Goal: Task Accomplishment & Management: Manage account settings

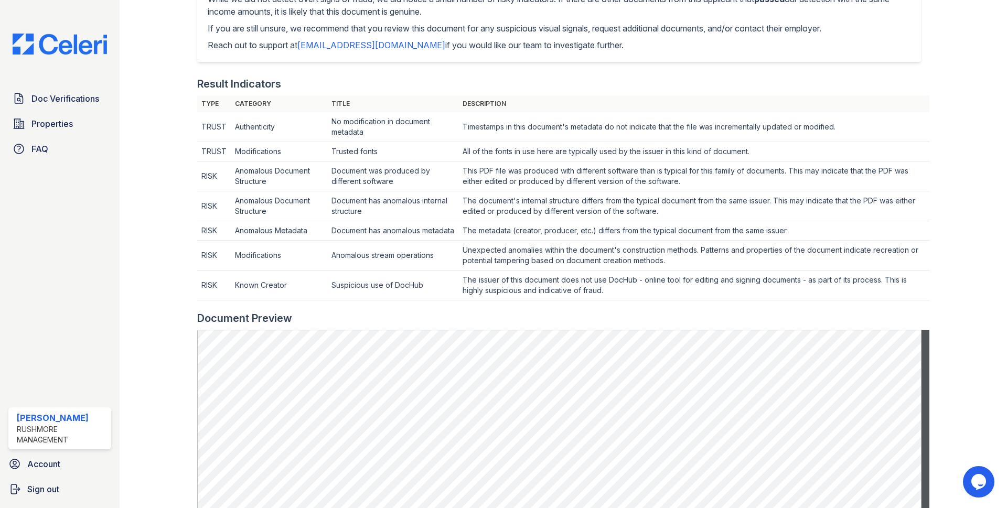
scroll to position [186, 0]
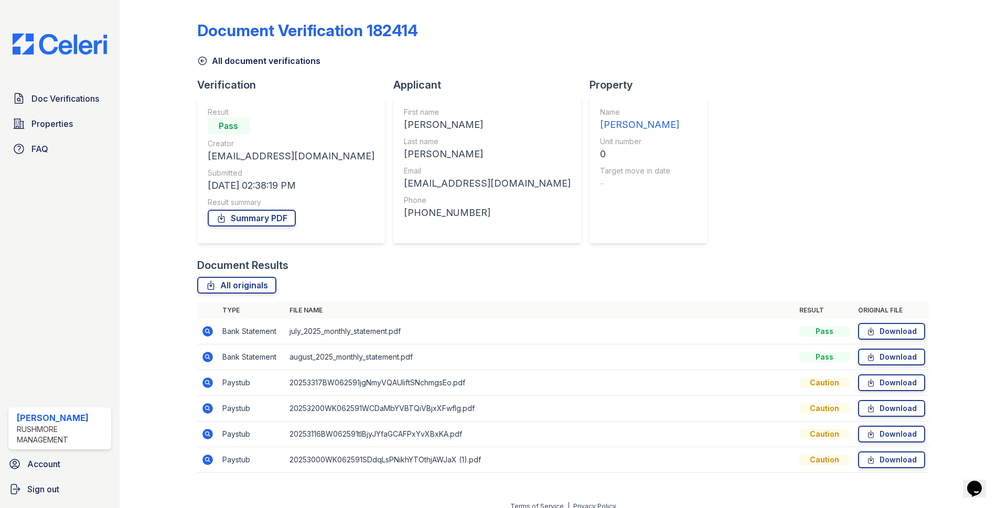
click at [211, 407] on icon at bounding box center [207, 408] width 10 height 10
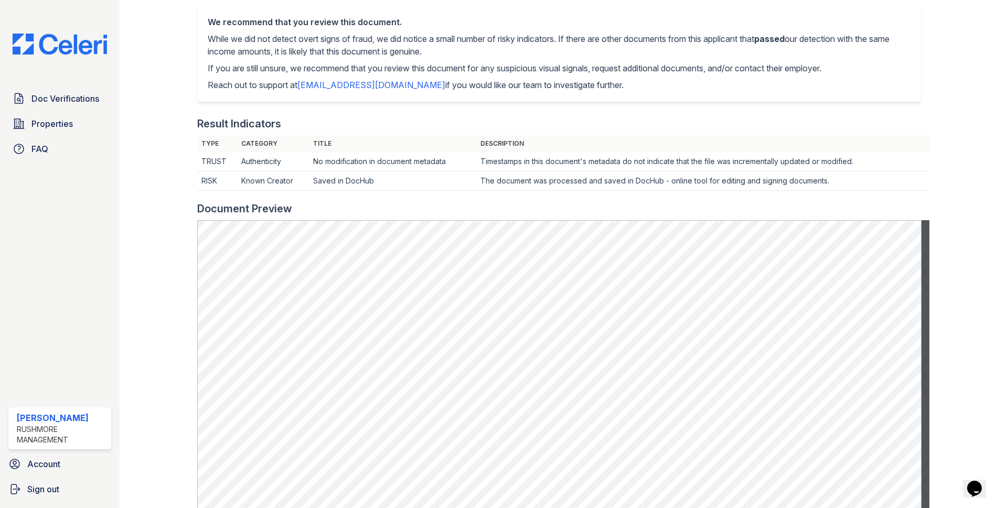
scroll to position [262, 0]
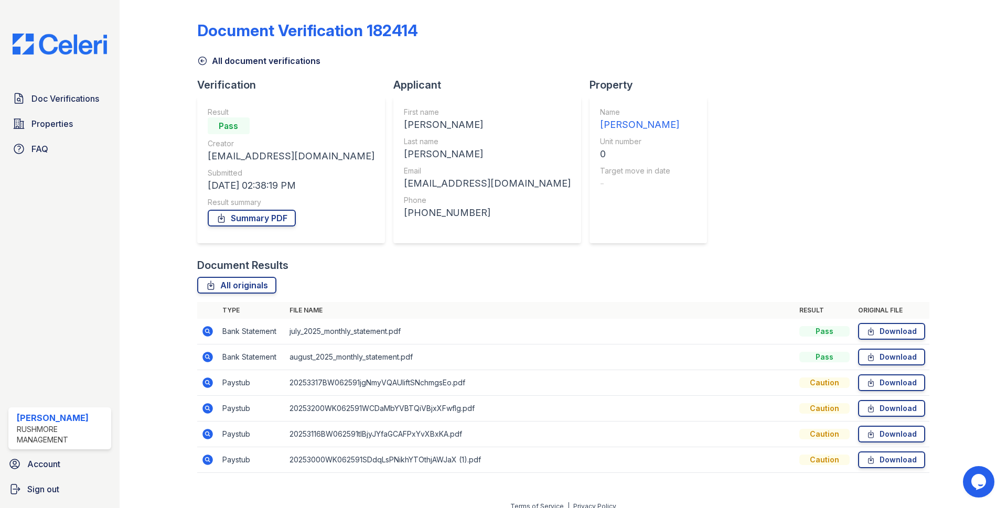
click at [207, 433] on icon at bounding box center [206, 433] width 3 height 3
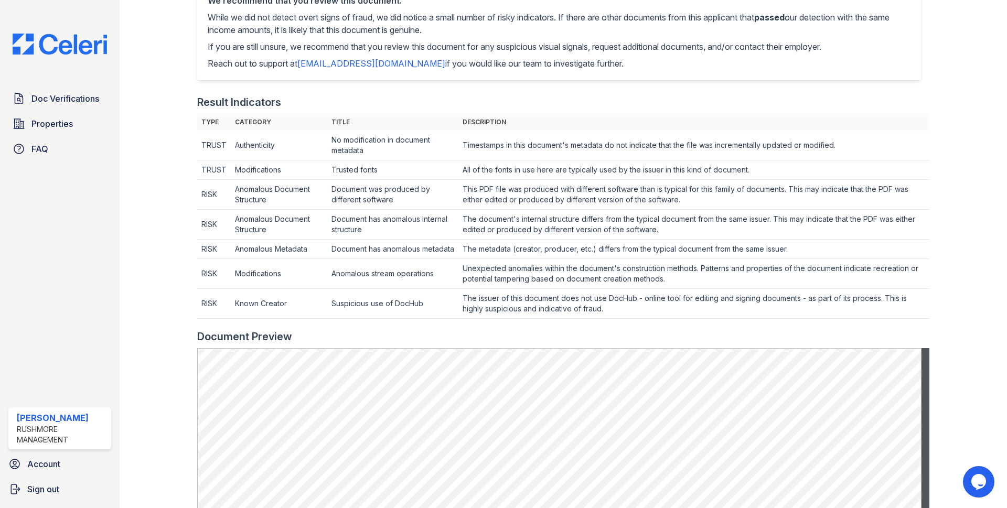
scroll to position [367, 0]
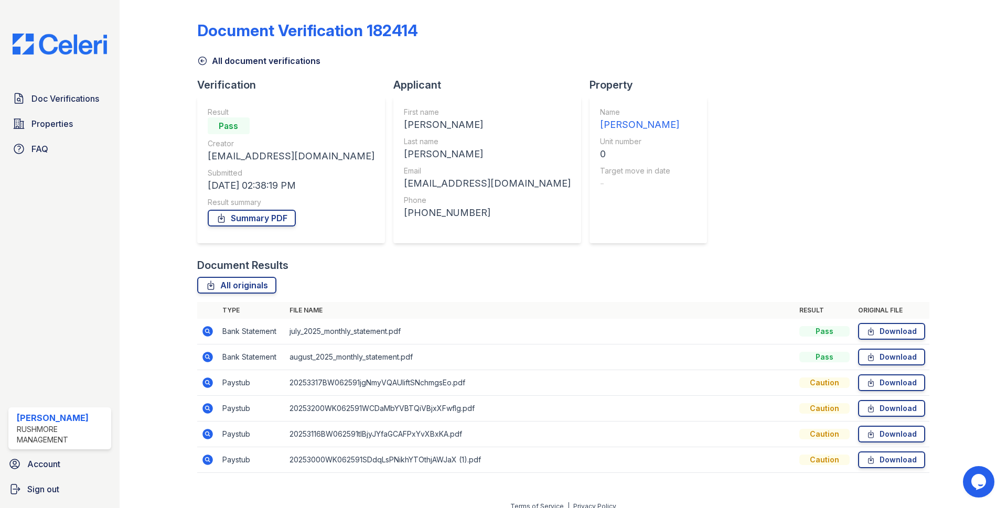
click at [205, 458] on icon at bounding box center [207, 459] width 13 height 13
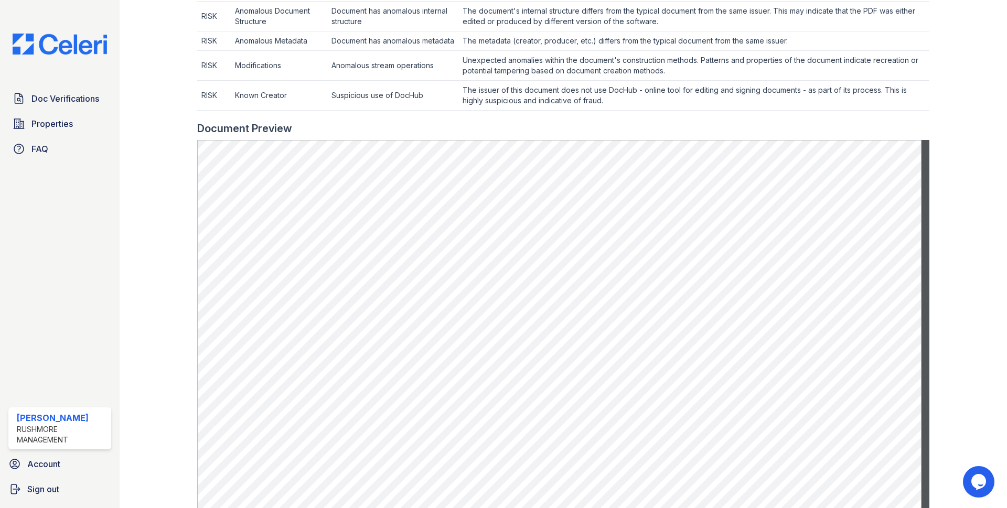
scroll to position [210, 0]
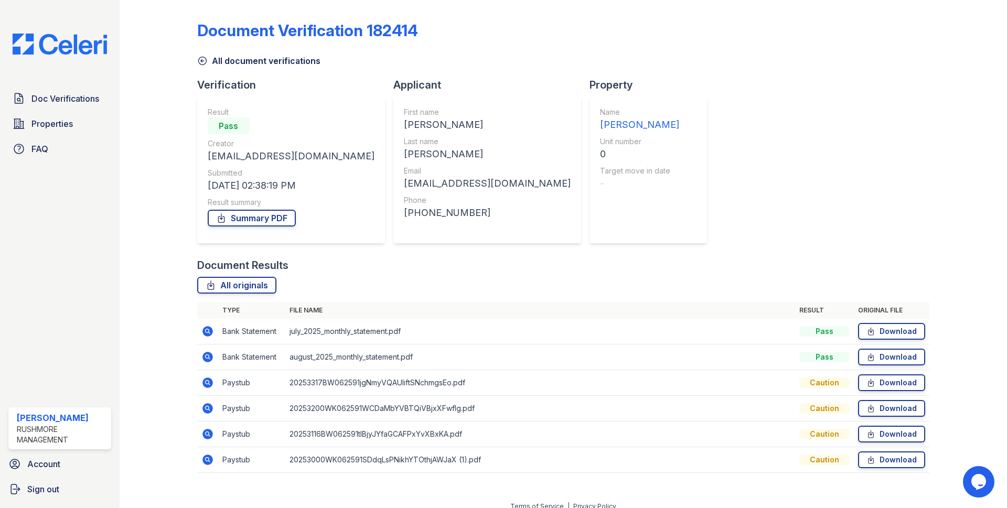
click at [210, 331] on icon at bounding box center [207, 331] width 10 height 10
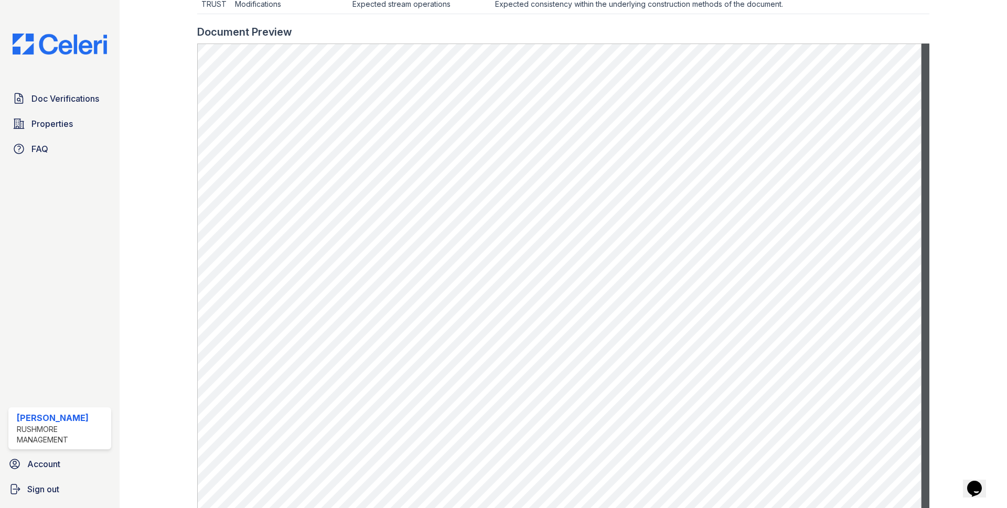
scroll to position [472, 0]
